Goal: Information Seeking & Learning: Learn about a topic

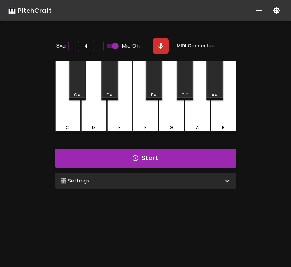
click at [164, 48] on button "button" at bounding box center [161, 46] width 16 height 16
click at [166, 45] on button "button" at bounding box center [161, 46] width 16 height 16
click at [118, 46] on input "Mic On" at bounding box center [115, 46] width 37 height 12
checkbox input "false"
click at [154, 180] on div "🎛️ Settings" at bounding box center [141, 181] width 163 height 8
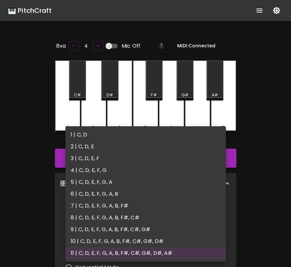
click at [149, 215] on body "🎹 PitchCraft About Badges Log In 8va – 4 + Mic Off MIDI: Connected C C# D D# E …" at bounding box center [145, 217] width 291 height 435
click at [138, 173] on li "4 | C, D, E, F, G" at bounding box center [145, 170] width 160 height 12
type input "7"
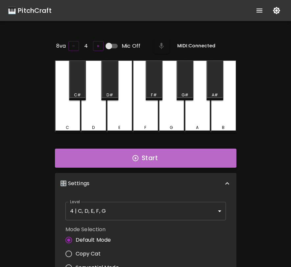
click at [164, 158] on button "Start" at bounding box center [145, 158] width 181 height 19
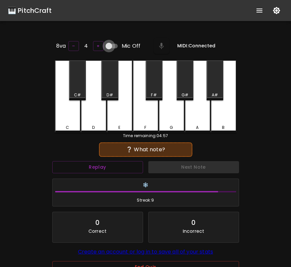
click at [108, 45] on input "Mic Off" at bounding box center [108, 46] width 37 height 12
checkbox input "true"
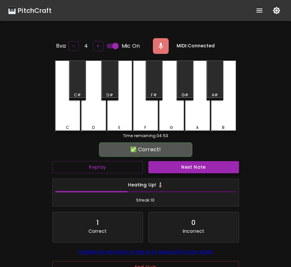
click at [180, 169] on button "Next Note" at bounding box center [193, 167] width 91 height 12
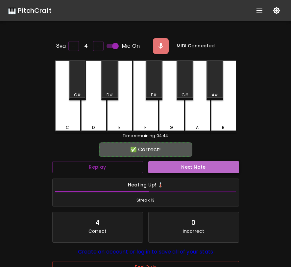
click at [180, 169] on button "Next Note" at bounding box center [193, 167] width 91 height 12
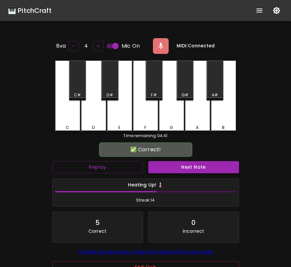
click at [180, 169] on button "Next Note" at bounding box center [193, 167] width 91 height 12
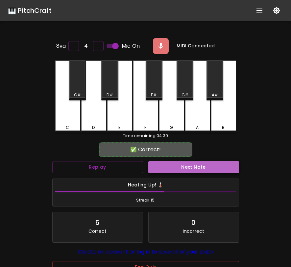
click at [180, 169] on button "Next Note" at bounding box center [193, 167] width 91 height 12
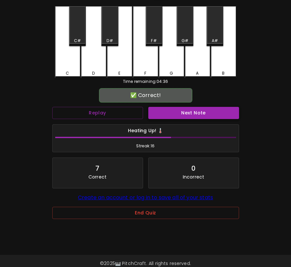
scroll to position [66, 0]
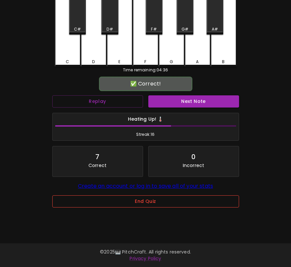
click at [144, 206] on button "End Quiz" at bounding box center [145, 201] width 187 height 12
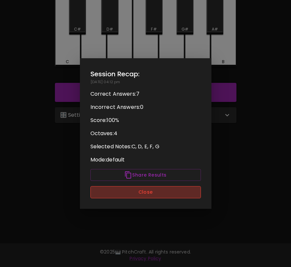
click at [148, 195] on button "Close" at bounding box center [145, 192] width 110 height 12
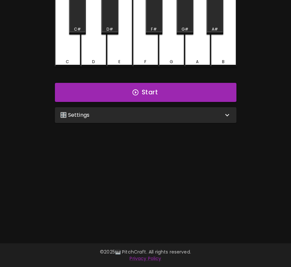
click at [137, 116] on div "🎛️ Settings" at bounding box center [141, 115] width 163 height 8
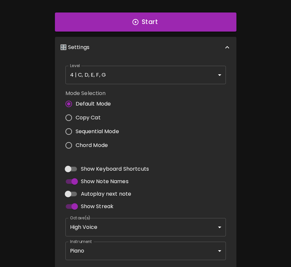
scroll to position [137, 0]
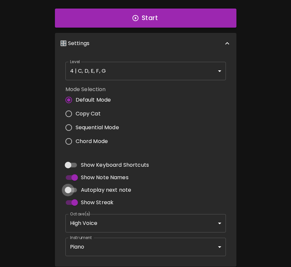
click at [70, 187] on input "Autoplay next note" at bounding box center [67, 190] width 37 height 12
checkbox input "true"
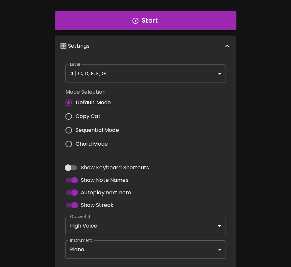
scroll to position [0, 0]
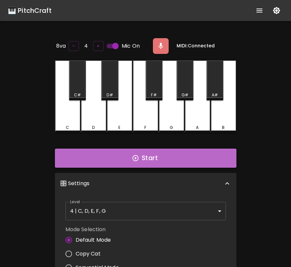
click at [185, 151] on button "Start" at bounding box center [145, 158] width 181 height 19
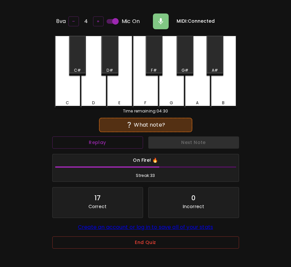
scroll to position [66, 0]
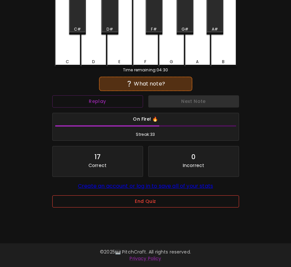
click at [166, 202] on button "End Quiz" at bounding box center [145, 201] width 187 height 12
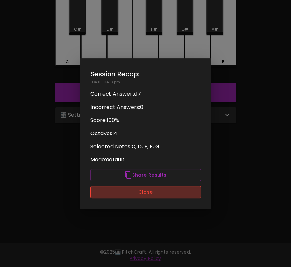
click at [165, 191] on button "Close" at bounding box center [145, 192] width 110 height 12
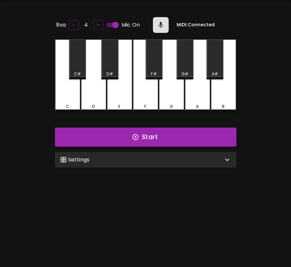
scroll to position [2, 0]
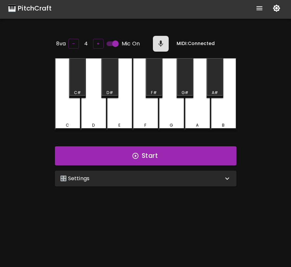
click at [173, 179] on div "🎛️ Settings" at bounding box center [141, 178] width 163 height 8
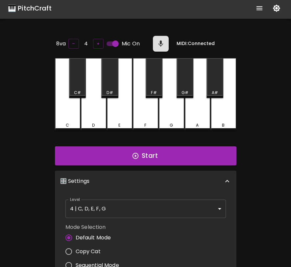
scroll to position [3, 0]
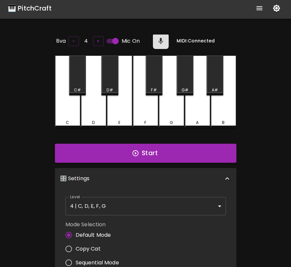
click at [90, 259] on span "Sequential Mode" at bounding box center [97, 263] width 43 height 8
click at [76, 259] on input "Sequential Mode" at bounding box center [69, 263] width 14 height 14
radio input "true"
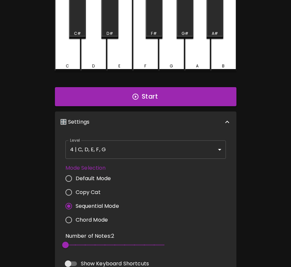
scroll to position [0, 0]
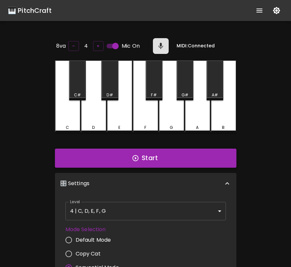
click at [140, 158] on button "Start" at bounding box center [145, 158] width 181 height 19
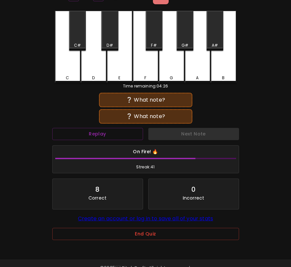
scroll to position [66, 0]
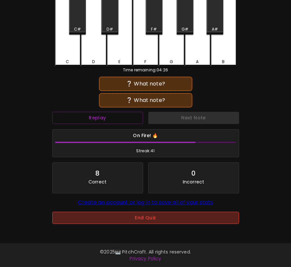
click at [150, 221] on button "End Quiz" at bounding box center [145, 218] width 187 height 12
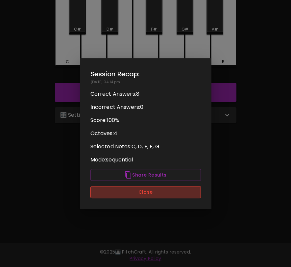
click at [155, 188] on button "Close" at bounding box center [145, 192] width 110 height 12
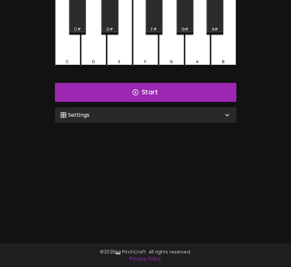
click at [157, 113] on div "🎛️ Settings" at bounding box center [141, 115] width 163 height 8
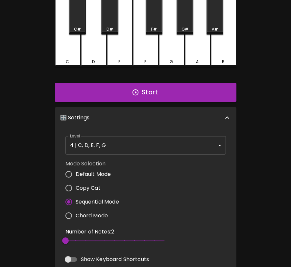
scroll to position [3, 0]
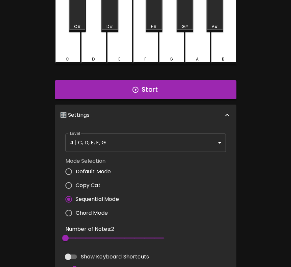
type input "6"
click at [104, 238] on span "2" at bounding box center [114, 238] width 99 height 10
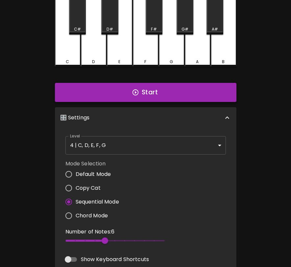
click at [161, 96] on button "Start" at bounding box center [145, 92] width 181 height 19
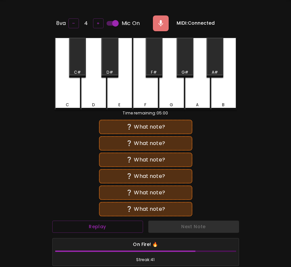
scroll to position [25, 0]
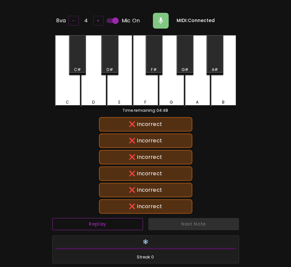
click at [107, 223] on button "Replay" at bounding box center [97, 224] width 91 height 12
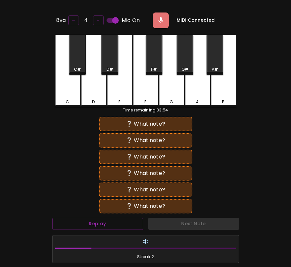
scroll to position [3, 0]
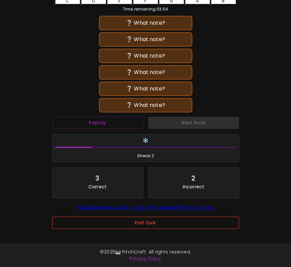
click at [155, 222] on button "End Quiz" at bounding box center [145, 223] width 187 height 12
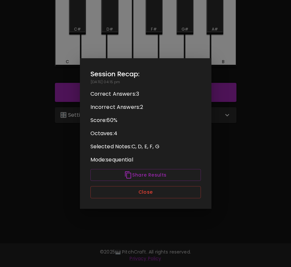
scroll to position [0, 0]
click at [162, 194] on button "Close" at bounding box center [145, 192] width 110 height 12
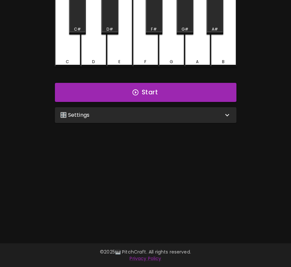
click at [109, 115] on div "🎛️ Settings" at bounding box center [141, 115] width 163 height 8
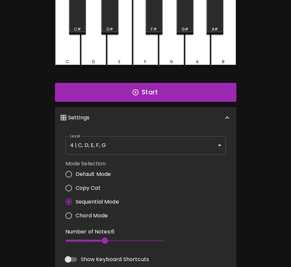
scroll to position [3, 0]
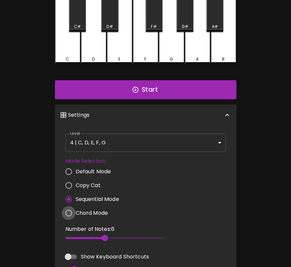
click at [68, 212] on input "Chord Mode" at bounding box center [69, 213] width 14 height 14
radio input "true"
type input "2"
drag, startPoint x: 73, startPoint y: 234, endPoint x: 60, endPoint y: 235, distance: 13.2
click at [65, 235] on span "2" at bounding box center [114, 238] width 99 height 10
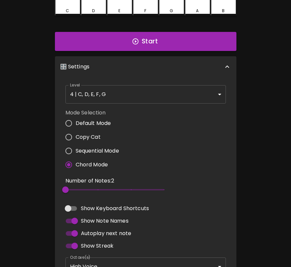
scroll to position [187, 0]
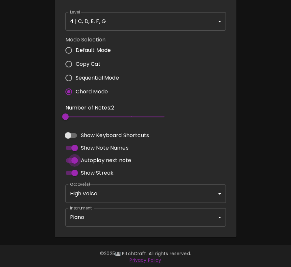
click at [73, 160] on input "Autoplay next note" at bounding box center [74, 160] width 37 height 12
checkbox input "false"
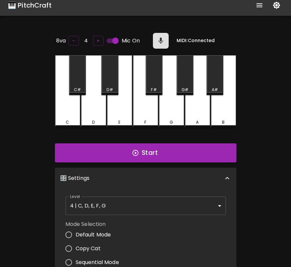
scroll to position [0, 0]
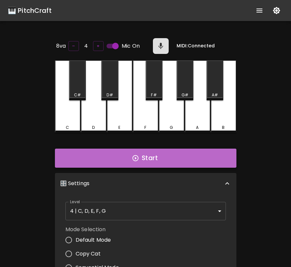
click at [129, 159] on button "Start" at bounding box center [145, 158] width 181 height 19
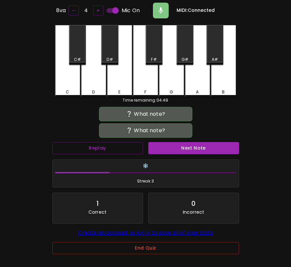
scroll to position [66, 0]
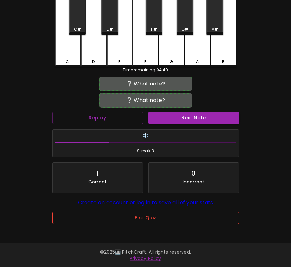
click at [156, 220] on button "End Quiz" at bounding box center [145, 218] width 187 height 12
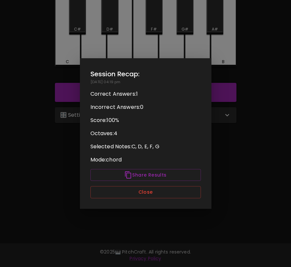
click at [153, 200] on div "Session Recap: 09/02/2025 - 04:19 pm Correct Answers: 1 Incorrect Answers: 0 Sc…" at bounding box center [145, 133] width 131 height 150
click at [155, 195] on button "Close" at bounding box center [145, 192] width 110 height 12
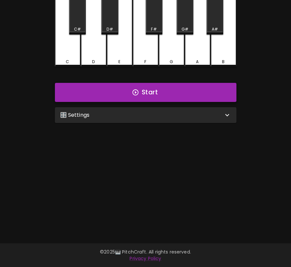
click at [162, 96] on button "Start" at bounding box center [145, 92] width 181 height 19
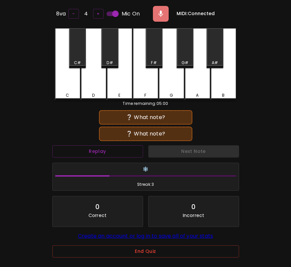
scroll to position [30, 0]
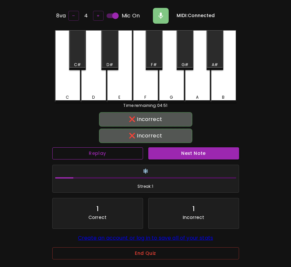
click at [124, 148] on button "Replay" at bounding box center [97, 153] width 91 height 12
click at [160, 150] on button "Next Note" at bounding box center [193, 153] width 91 height 12
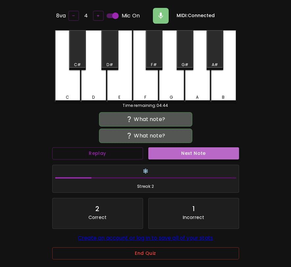
click at [192, 150] on button "Next Note" at bounding box center [193, 153] width 91 height 12
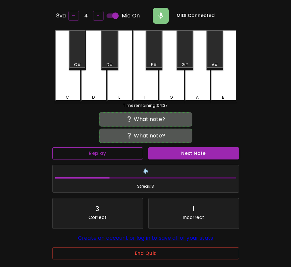
click at [115, 152] on button "Replay" at bounding box center [97, 153] width 91 height 12
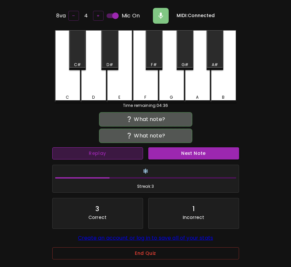
click at [117, 151] on button "Replay" at bounding box center [97, 153] width 91 height 12
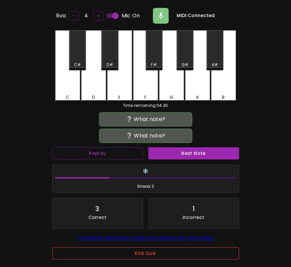
click at [145, 254] on button "End Quiz" at bounding box center [145, 253] width 187 height 12
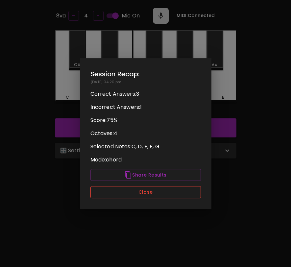
click at [170, 194] on button "Close" at bounding box center [145, 192] width 110 height 12
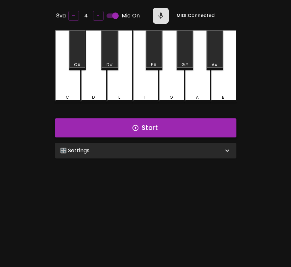
click at [178, 130] on button "Start" at bounding box center [145, 127] width 181 height 19
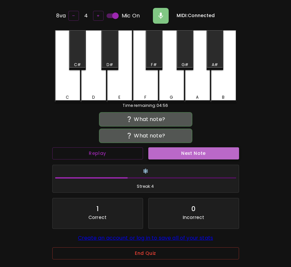
click at [186, 148] on button "Next Note" at bounding box center [193, 153] width 91 height 12
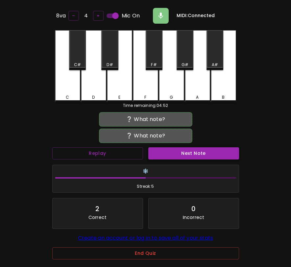
click at [186, 148] on button "Next Note" at bounding box center [193, 153] width 91 height 12
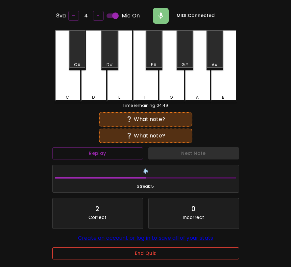
click at [178, 256] on button "End Quiz" at bounding box center [145, 253] width 187 height 12
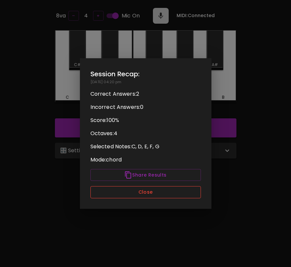
click at [161, 193] on button "Close" at bounding box center [145, 192] width 110 height 12
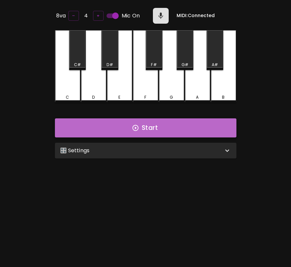
click at [176, 124] on button "Start" at bounding box center [145, 127] width 181 height 19
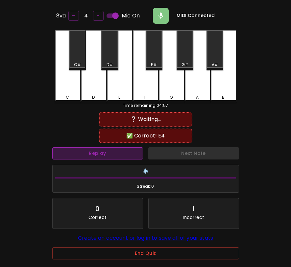
click at [129, 151] on button "Replay" at bounding box center [97, 153] width 91 height 12
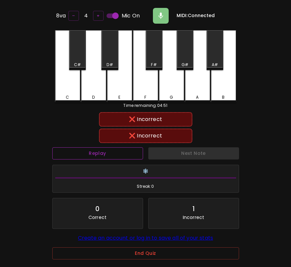
click at [129, 151] on button "Replay" at bounding box center [97, 153] width 91 height 12
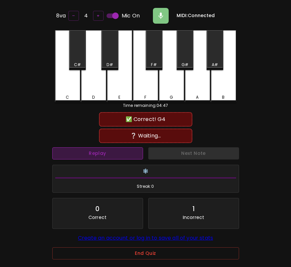
click at [129, 151] on button "Replay" at bounding box center [97, 153] width 91 height 12
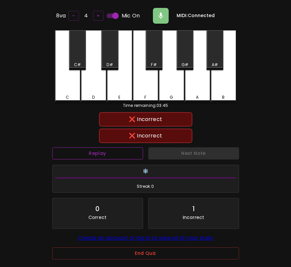
click at [128, 149] on button "Replay" at bounding box center [97, 153] width 91 height 12
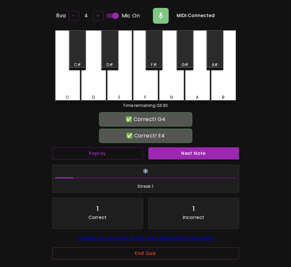
click at [164, 150] on button "Next Note" at bounding box center [193, 153] width 91 height 12
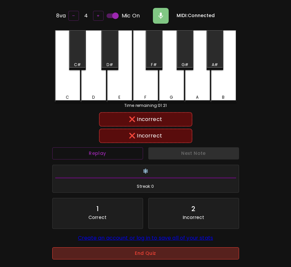
click at [157, 254] on button "End Quiz" at bounding box center [145, 253] width 187 height 12
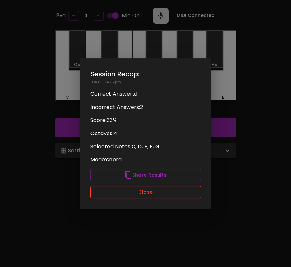
click at [145, 193] on button "Close" at bounding box center [145, 192] width 110 height 12
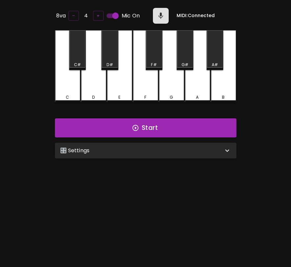
click at [133, 147] on div "🎛️ Settings" at bounding box center [141, 151] width 163 height 8
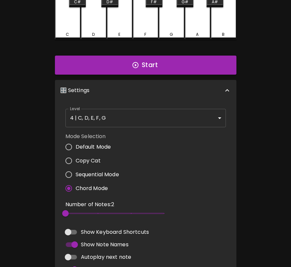
scroll to position [125, 0]
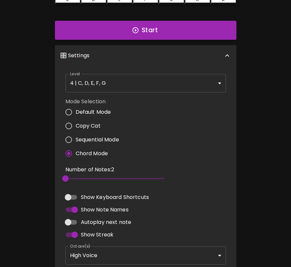
click at [82, 111] on span "Default Mode" at bounding box center [93, 112] width 35 height 8
click at [76, 111] on input "Default Mode" at bounding box center [69, 112] width 14 height 14
radio input "true"
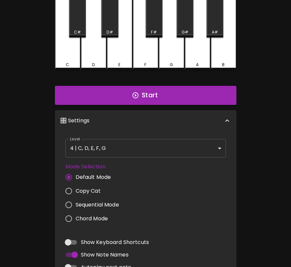
scroll to position [0, 0]
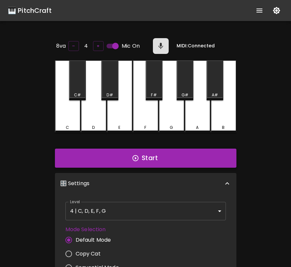
click at [163, 158] on button "Start" at bounding box center [145, 158] width 181 height 19
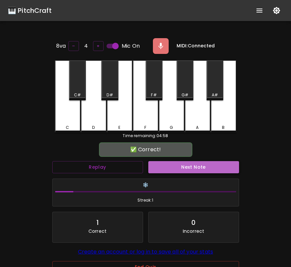
click at [167, 167] on button "Next Note" at bounding box center [193, 167] width 91 height 12
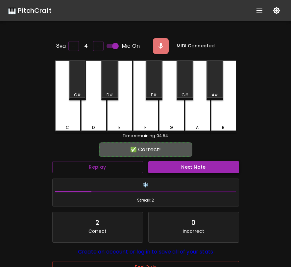
click at [167, 167] on button "Next Note" at bounding box center [193, 167] width 91 height 12
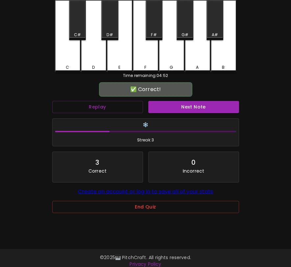
scroll to position [66, 0]
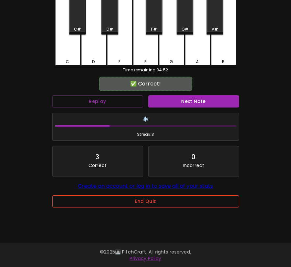
click at [139, 204] on button "End Quiz" at bounding box center [145, 201] width 187 height 12
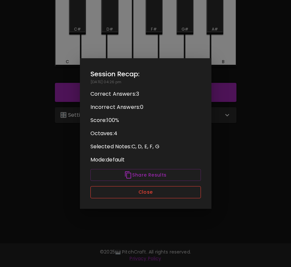
click at [145, 196] on button "Close" at bounding box center [145, 192] width 110 height 12
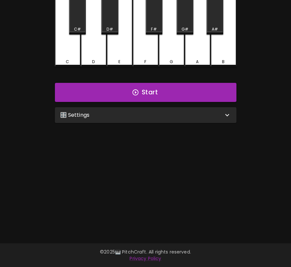
click at [161, 114] on div "🎛️ Settings" at bounding box center [141, 115] width 163 height 8
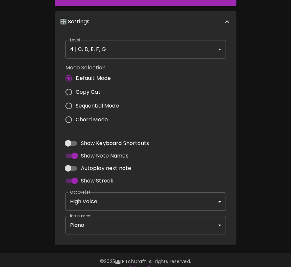
scroll to position [161, 0]
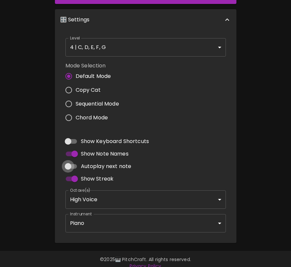
click at [72, 164] on input "Autoplay next note" at bounding box center [67, 166] width 37 height 12
checkbox input "true"
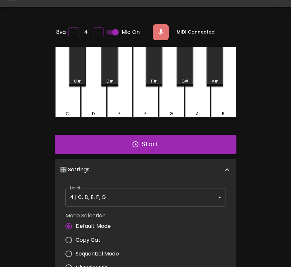
scroll to position [0, 0]
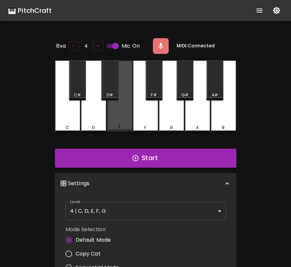
click at [122, 123] on div "E" at bounding box center [119, 126] width 24 height 6
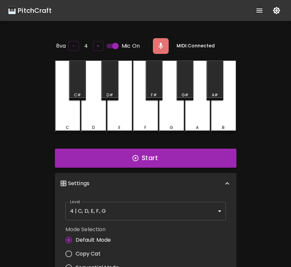
click at [122, 125] on div "E" at bounding box center [119, 128] width 24 height 6
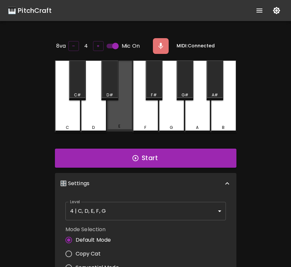
click at [122, 123] on div "E" at bounding box center [119, 126] width 24 height 6
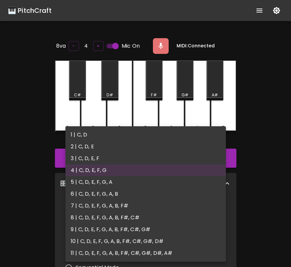
click at [140, 205] on body "🎹 PitchCraft About Badges Log In 8va – 4 + Mic On MIDI: Connected C C# D D# E F…" at bounding box center [145, 217] width 291 height 435
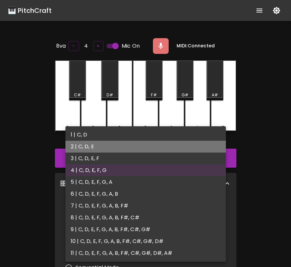
click at [118, 147] on li "2 | C, D, E" at bounding box center [145, 147] width 160 height 12
type input "3"
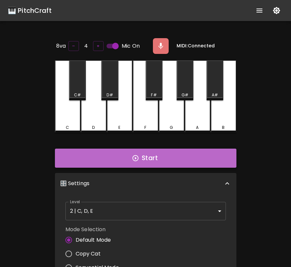
click at [135, 161] on button "Start" at bounding box center [145, 158] width 181 height 19
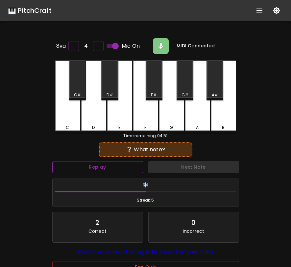
click at [129, 164] on button "Replay" at bounding box center [97, 167] width 91 height 12
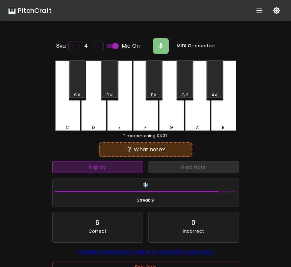
click at [119, 164] on button "Replay" at bounding box center [97, 167] width 91 height 12
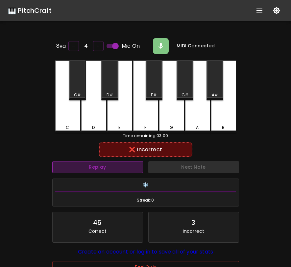
click at [119, 165] on button "Replay" at bounding box center [97, 167] width 91 height 12
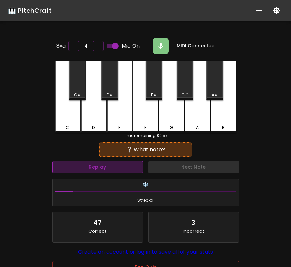
click at [119, 165] on button "Replay" at bounding box center [97, 167] width 91 height 12
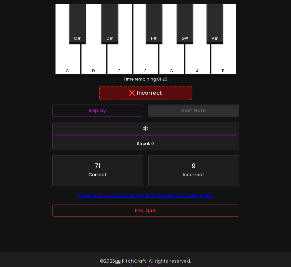
scroll to position [65, 0]
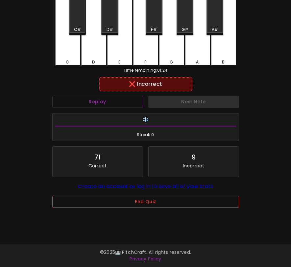
click at [146, 200] on button "End Quiz" at bounding box center [145, 202] width 187 height 12
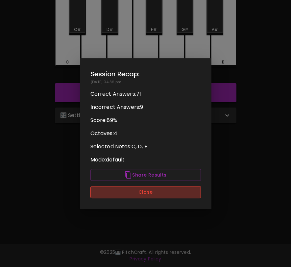
click at [146, 190] on button "Close" at bounding box center [145, 192] width 110 height 12
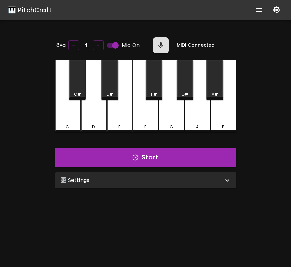
scroll to position [0, 0]
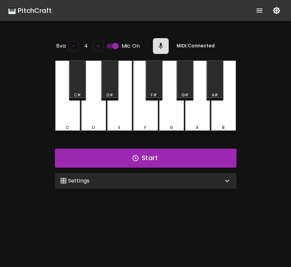
click at [120, 184] on div "🎛️ Settings" at bounding box center [145, 181] width 181 height 16
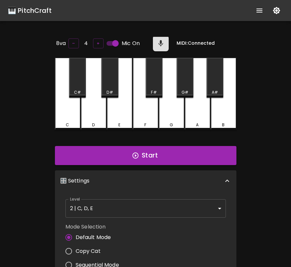
scroll to position [10, 0]
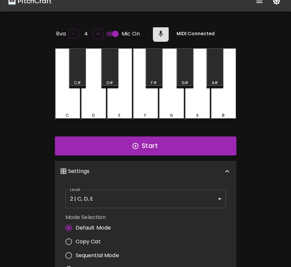
click at [96, 240] on span "Copy Cat" at bounding box center [88, 242] width 25 height 8
click at [76, 240] on input "Copy Cat" at bounding box center [69, 242] width 14 height 14
radio input "true"
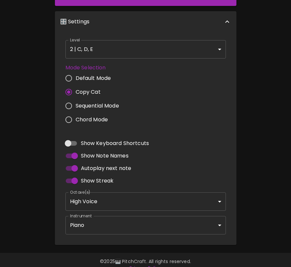
scroll to position [167, 0]
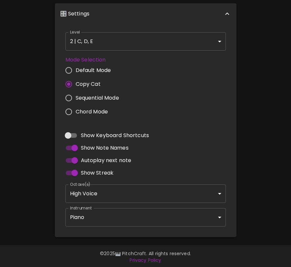
click at [145, 218] on body "🎹 PitchCraft About Badges Log In 8va – 4 + Mic On MIDI: Connected C C# D D# E F…" at bounding box center [145, 50] width 291 height 435
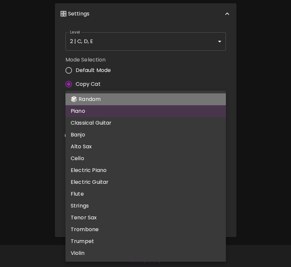
click at [144, 99] on li "🎲 Random" at bounding box center [145, 99] width 160 height 12
type input "random"
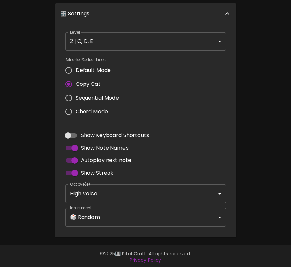
click at [92, 69] on span "Default Mode" at bounding box center [93, 70] width 35 height 8
click at [76, 69] on input "Default Mode" at bounding box center [69, 70] width 14 height 14
radio input "true"
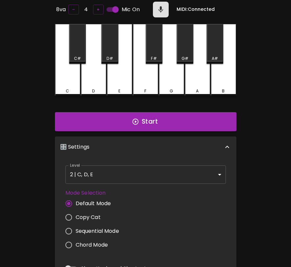
scroll to position [0, 0]
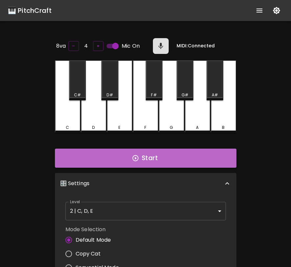
click at [147, 162] on button "Start" at bounding box center [145, 158] width 181 height 19
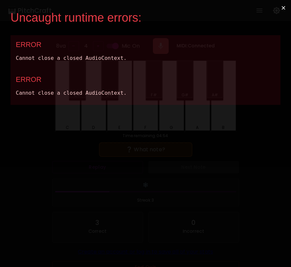
click at [283, 7] on button "×" at bounding box center [283, 8] width 15 height 16
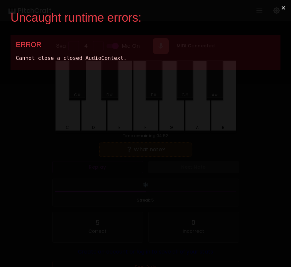
click at [283, 8] on button "×" at bounding box center [283, 8] width 15 height 16
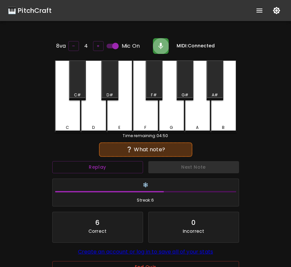
click at [161, 51] on button "button" at bounding box center [161, 46] width 16 height 16
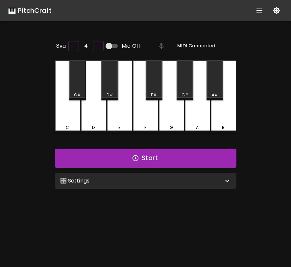
click at [167, 184] on div "🎛️ Settings" at bounding box center [145, 181] width 181 height 16
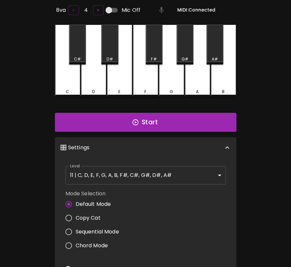
scroll to position [167, 0]
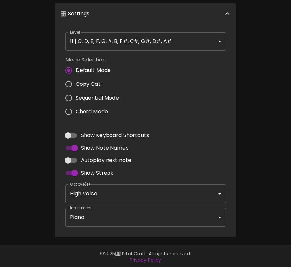
click at [146, 211] on body "🎹 PitchCraft About Badges Log In 8va – 4 + Mic Off MIDI: Connected C C# D D# E …" at bounding box center [145, 50] width 291 height 435
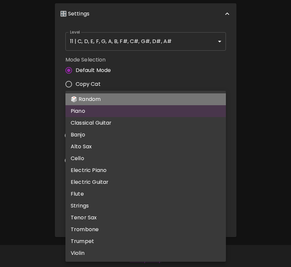
click at [159, 96] on li "🎲 Random" at bounding box center [145, 99] width 160 height 12
type input "random"
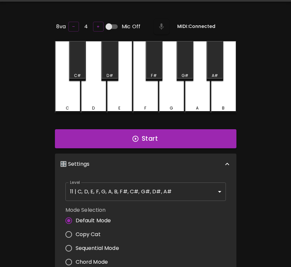
scroll to position [0, 0]
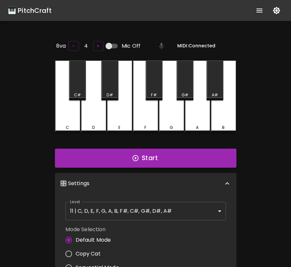
click at [153, 213] on body "🎹 PitchCraft About Badges Log In 8va – 4 + Mic Off MIDI: Connected C C# D D# E …" at bounding box center [145, 217] width 291 height 435
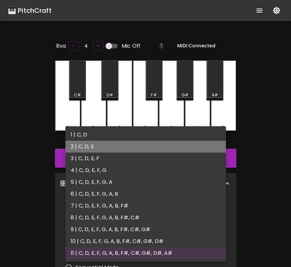
click at [132, 149] on li "2 | C, D, E" at bounding box center [145, 147] width 160 height 12
type input "3"
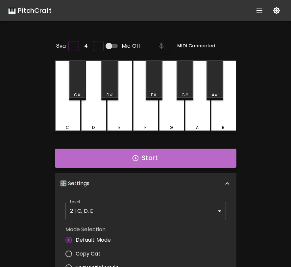
click at [135, 158] on icon "button" at bounding box center [135, 157] width 7 height 7
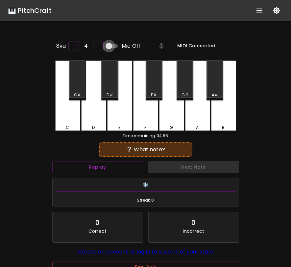
click at [110, 48] on input "Mic Off" at bounding box center [108, 46] width 37 height 12
checkbox input "true"
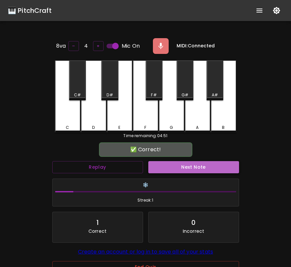
click at [193, 167] on button "Next Note" at bounding box center [193, 167] width 91 height 12
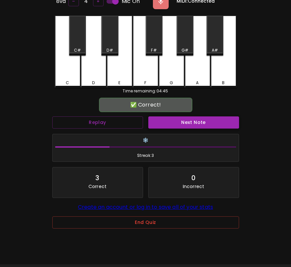
scroll to position [66, 0]
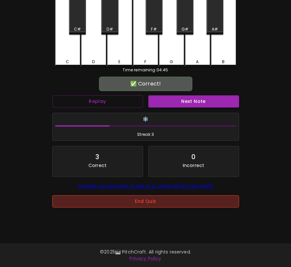
click at [165, 201] on button "End Quiz" at bounding box center [145, 201] width 187 height 12
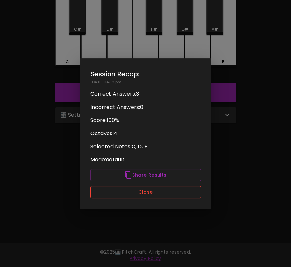
click at [159, 191] on button "Close" at bounding box center [145, 192] width 110 height 12
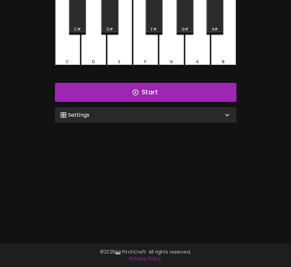
click at [164, 120] on div "🎛️ Settings" at bounding box center [145, 115] width 181 height 16
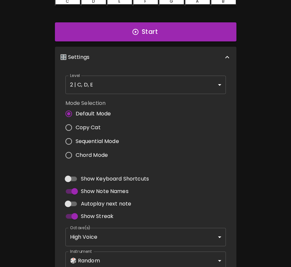
scroll to position [167, 0]
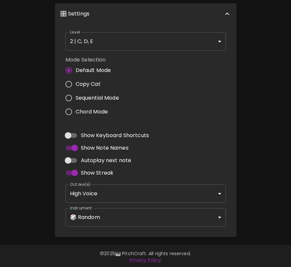
click at [71, 158] on input "Autoplay next note" at bounding box center [67, 160] width 37 height 12
checkbox input "true"
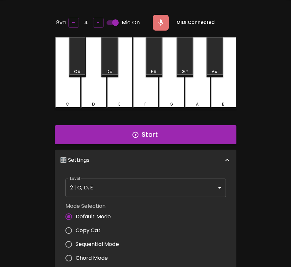
scroll to position [0, 0]
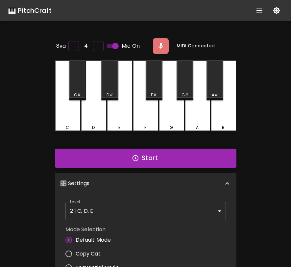
click at [159, 162] on button "Start" at bounding box center [145, 158] width 181 height 19
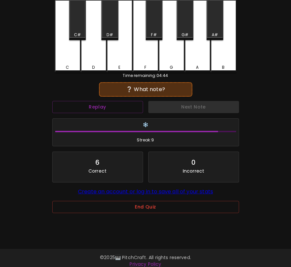
scroll to position [66, 0]
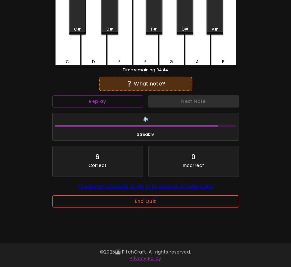
click at [150, 206] on button "End Quiz" at bounding box center [145, 201] width 187 height 12
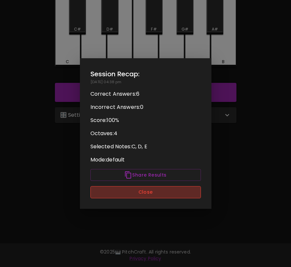
click at [152, 194] on button "Close" at bounding box center [145, 192] width 110 height 12
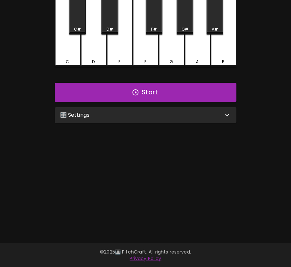
click at [155, 113] on div "🎛️ Settings" at bounding box center [141, 115] width 163 height 8
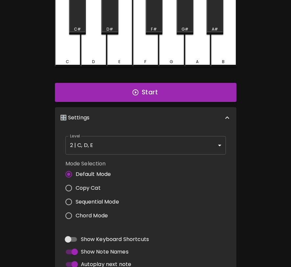
click at [92, 187] on span "Copy Cat" at bounding box center [88, 188] width 25 height 8
click at [76, 187] on input "Copy Cat" at bounding box center [69, 188] width 14 height 14
radio input "true"
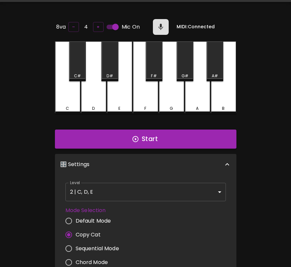
scroll to position [0, 0]
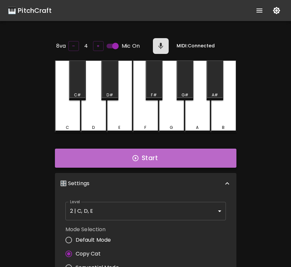
click at [163, 160] on button "Start" at bounding box center [145, 158] width 181 height 19
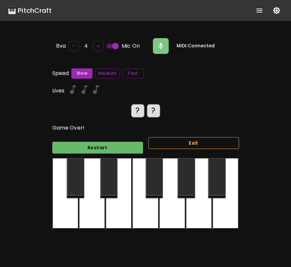
click at [188, 140] on button "Exit" at bounding box center [193, 143] width 91 height 12
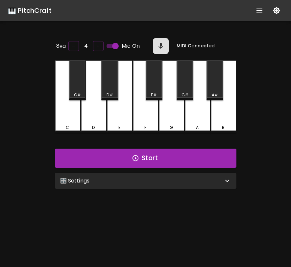
click at [172, 186] on div "🎛️ Settings" at bounding box center [145, 181] width 181 height 16
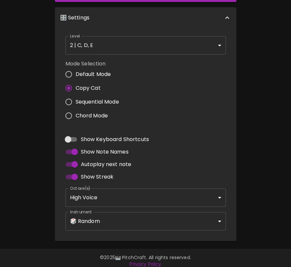
scroll to position [167, 0]
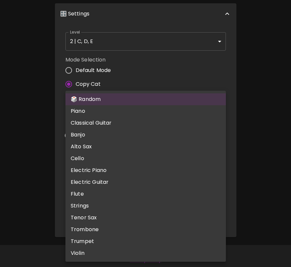
click at [164, 217] on body "🎹 PitchCraft About Badges Log In 8va – 4 + Mic On MIDI: Connected C C# D D# E F…" at bounding box center [145, 50] width 291 height 435
click at [153, 109] on li "Piano" at bounding box center [145, 111] width 160 height 12
type input "acoustic_grand_piano"
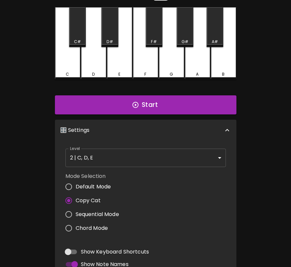
scroll to position [0, 0]
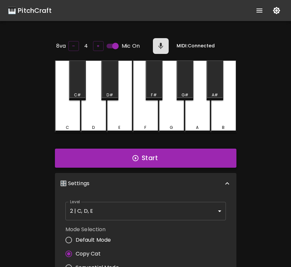
click at [194, 160] on button "Start" at bounding box center [145, 158] width 181 height 19
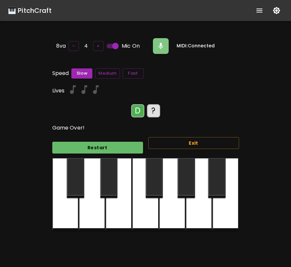
click at [114, 44] on input "Mic On" at bounding box center [115, 46] width 37 height 12
checkbox input "false"
click at [106, 146] on button "Restart" at bounding box center [97, 148] width 91 height 12
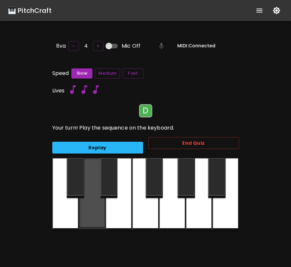
click at [98, 213] on div at bounding box center [92, 193] width 26 height 71
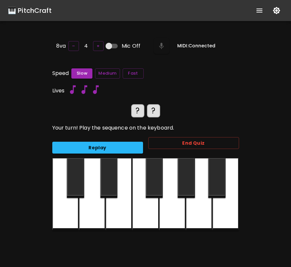
click at [98, 213] on div at bounding box center [92, 194] width 26 height 72
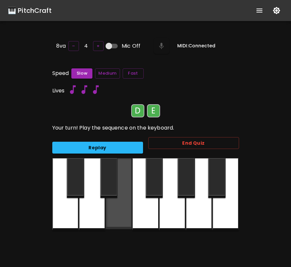
click at [119, 210] on div at bounding box center [118, 193] width 26 height 71
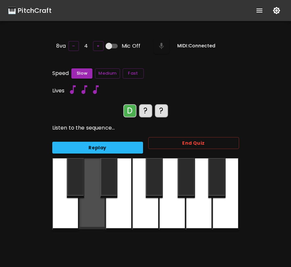
click at [95, 217] on div at bounding box center [92, 193] width 26 height 71
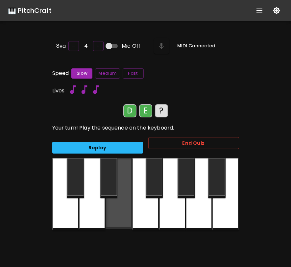
click at [125, 214] on div at bounding box center [118, 193] width 26 height 71
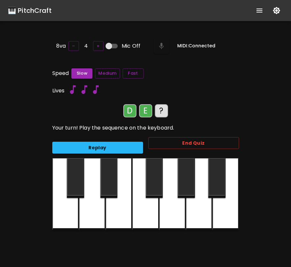
click at [67, 218] on div at bounding box center [65, 194] width 26 height 72
click at [130, 74] on button "Fast" at bounding box center [133, 73] width 21 height 10
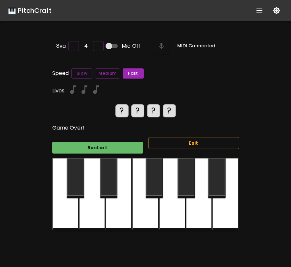
click at [109, 148] on button "Restart" at bounding box center [97, 148] width 91 height 12
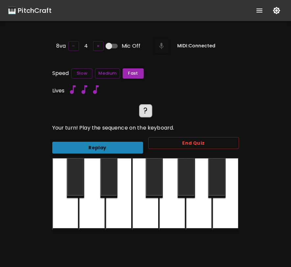
click at [104, 143] on button "Replay" at bounding box center [97, 148] width 91 height 12
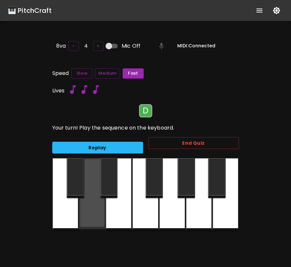
click at [93, 200] on div at bounding box center [92, 193] width 26 height 71
click at [92, 202] on div at bounding box center [92, 193] width 26 height 71
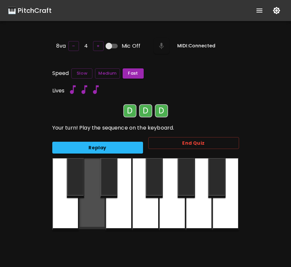
click at [92, 202] on div at bounding box center [92, 193] width 26 height 71
click at [92, 201] on div at bounding box center [92, 193] width 26 height 71
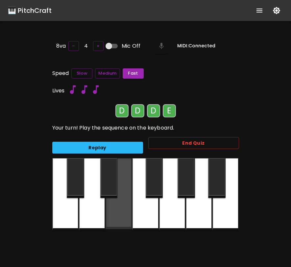
click at [106, 199] on div at bounding box center [118, 193] width 26 height 71
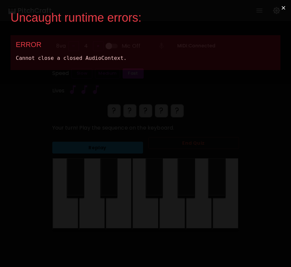
click at [284, 9] on button "×" at bounding box center [283, 8] width 15 height 16
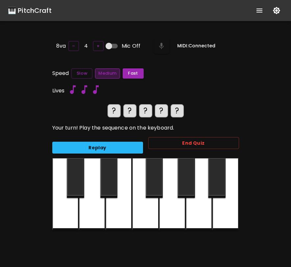
click at [105, 76] on button "Medium" at bounding box center [107, 73] width 25 height 10
click at [103, 142] on button "Replay" at bounding box center [97, 148] width 91 height 12
click at [95, 210] on div at bounding box center [92, 194] width 26 height 72
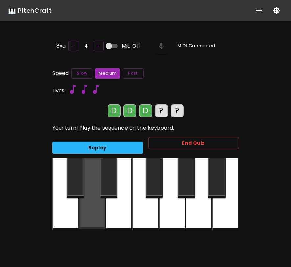
click at [95, 210] on div at bounding box center [92, 193] width 26 height 71
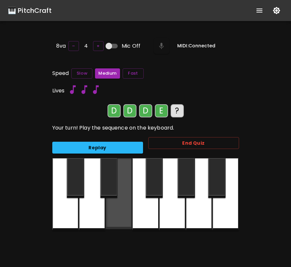
click at [119, 210] on div at bounding box center [118, 193] width 26 height 71
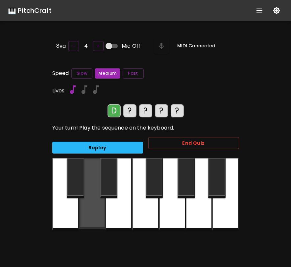
click at [93, 212] on div at bounding box center [92, 193] width 26 height 71
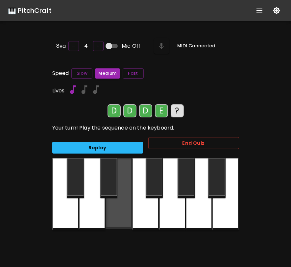
drag, startPoint x: 123, startPoint y: 215, endPoint x: 116, endPoint y: 215, distance: 7.2
click at [123, 215] on div at bounding box center [118, 193] width 26 height 71
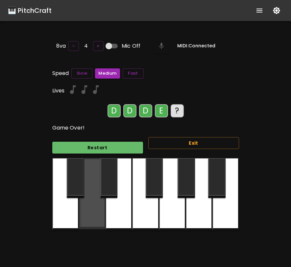
click at [99, 216] on div at bounding box center [92, 193] width 26 height 71
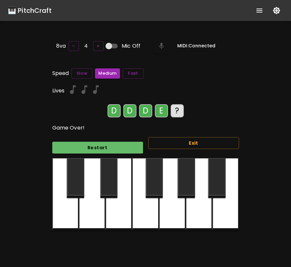
click at [76, 216] on div at bounding box center [65, 194] width 26 height 72
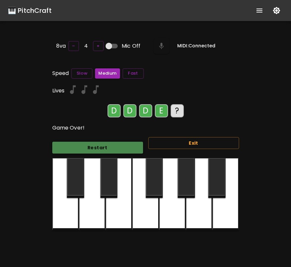
click at [89, 142] on button "Restart" at bounding box center [97, 148] width 91 height 12
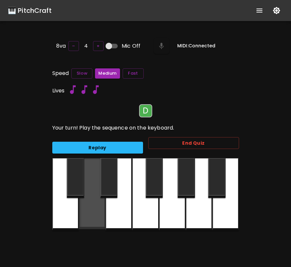
click at [89, 212] on div at bounding box center [92, 193] width 26 height 71
click at [89, 213] on div at bounding box center [92, 193] width 26 height 71
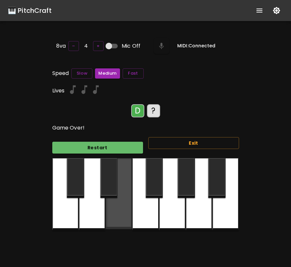
click at [117, 207] on div at bounding box center [118, 193] width 26 height 71
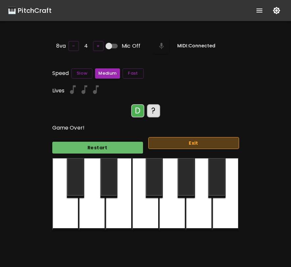
click at [188, 141] on button "Exit" at bounding box center [193, 143] width 91 height 12
